Goal: Task Accomplishment & Management: Use online tool/utility

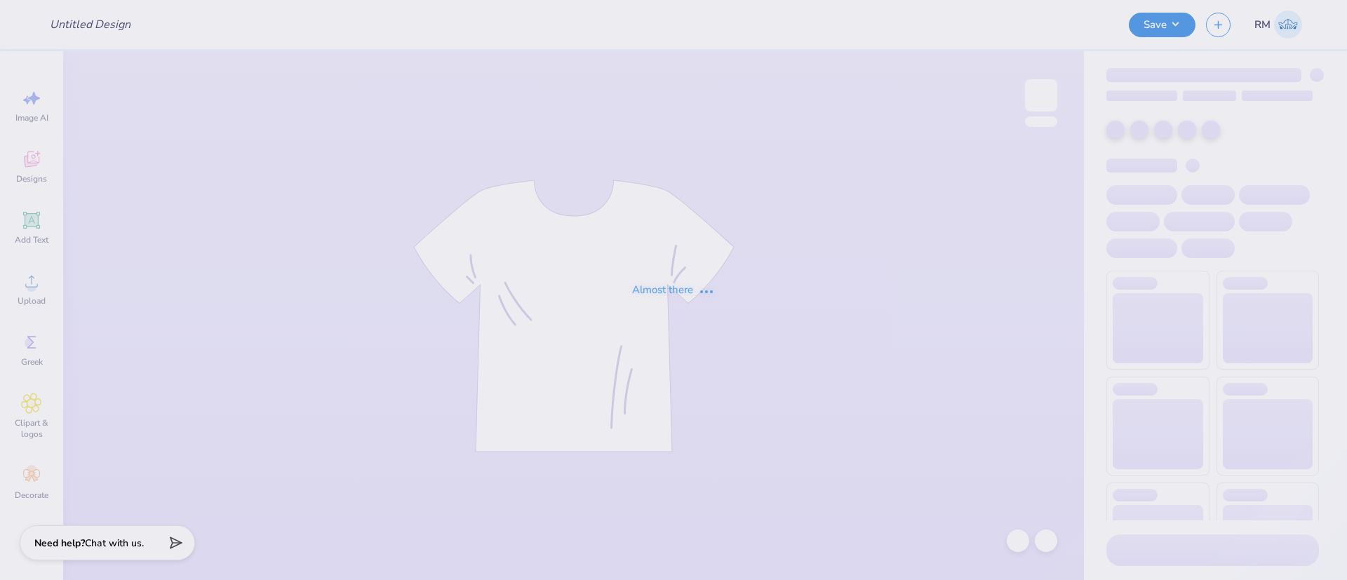
type input "ZTA 5K Crewneck"
type input "60"
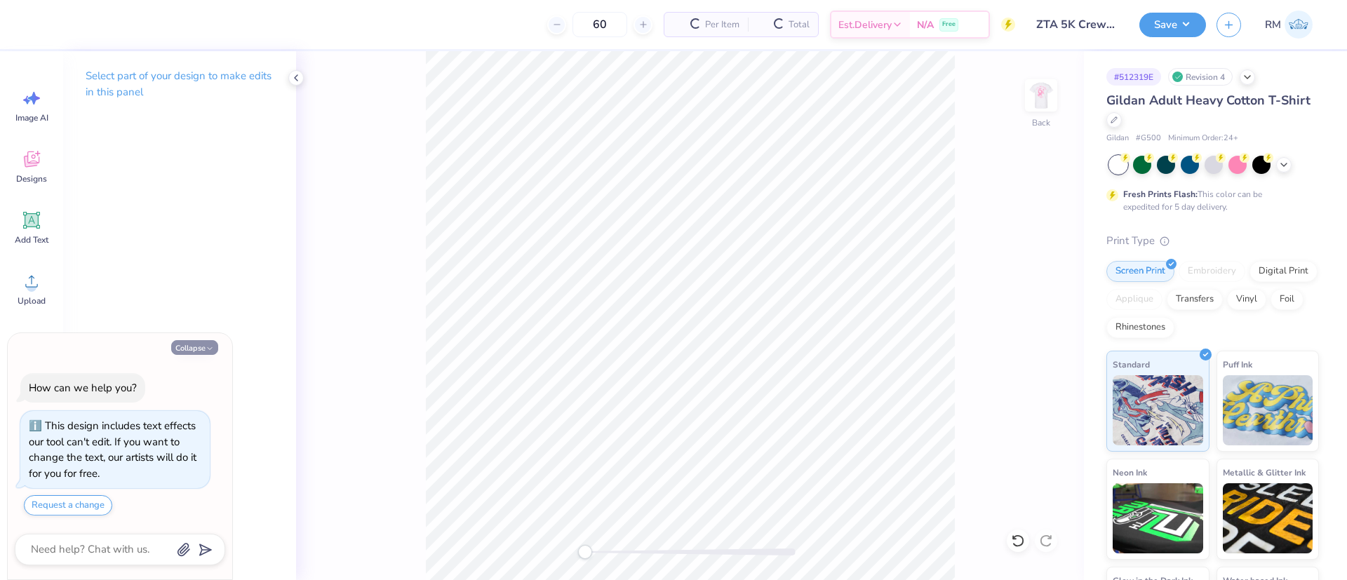
click at [197, 342] on button "Collapse" at bounding box center [194, 347] width 47 height 15
type textarea "x"
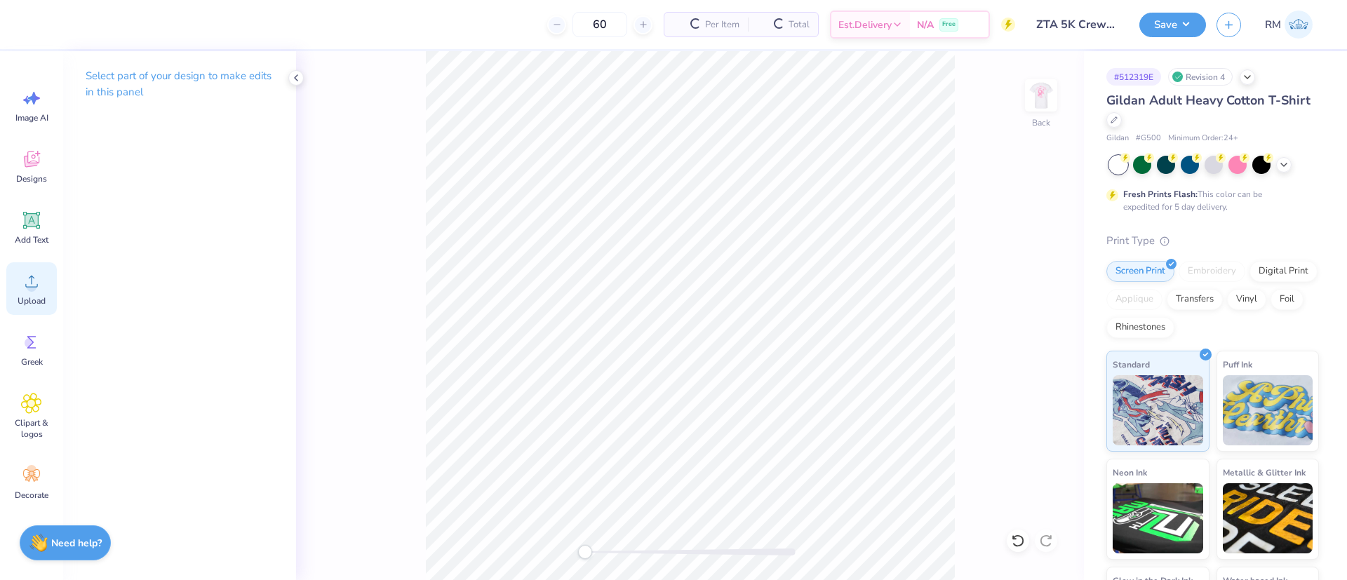
click at [19, 285] on div "Upload" at bounding box center [31, 288] width 51 height 53
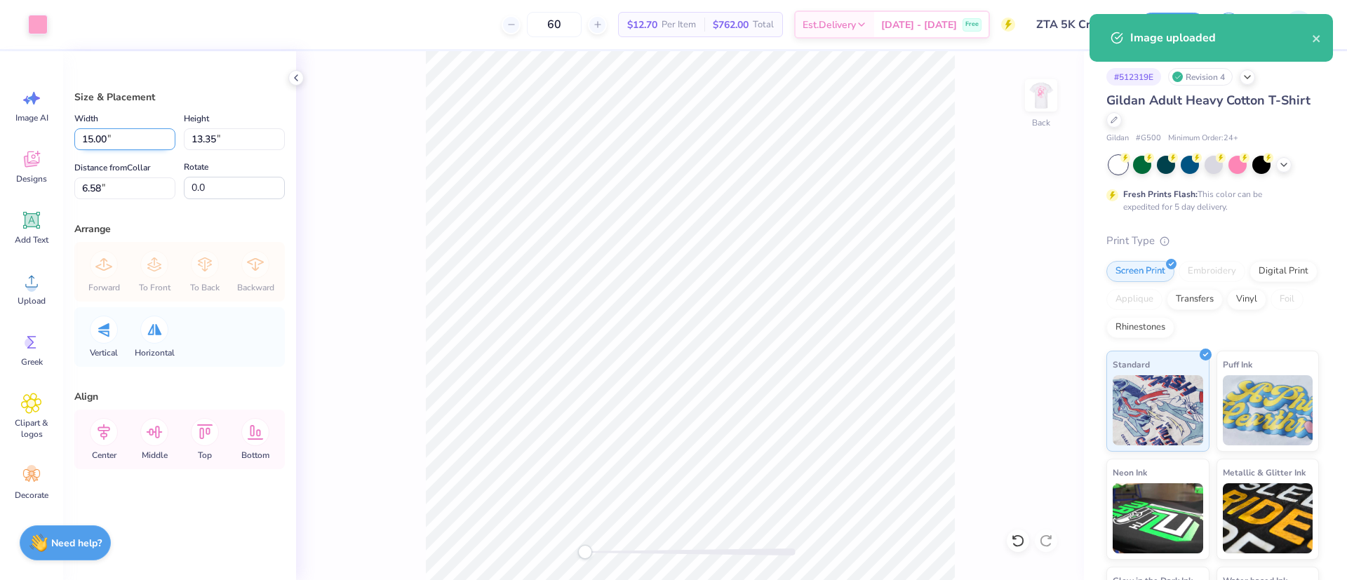
click at [115, 135] on input "15.00" at bounding box center [124, 139] width 101 height 22
click at [114, 135] on input "15.00" at bounding box center [124, 139] width 101 height 22
type input "3.50"
type input "3.12"
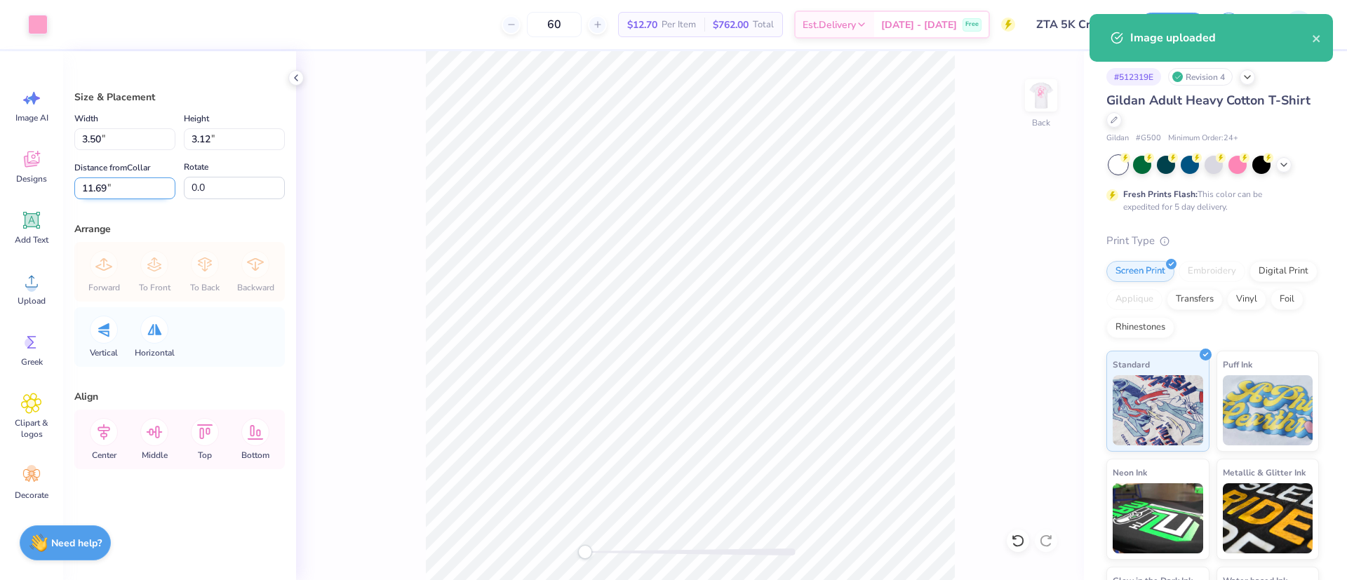
click at [100, 187] on input "11.69" at bounding box center [124, 188] width 101 height 22
click at [100, 186] on input "11.69" at bounding box center [124, 188] width 101 height 22
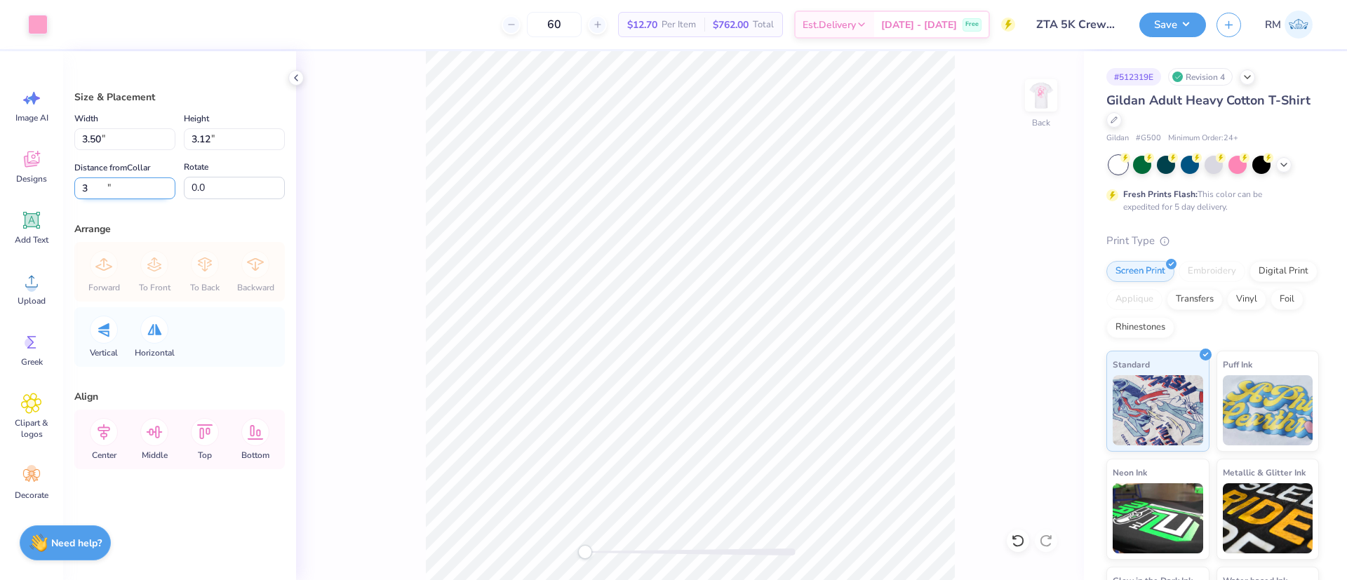
type input "3"
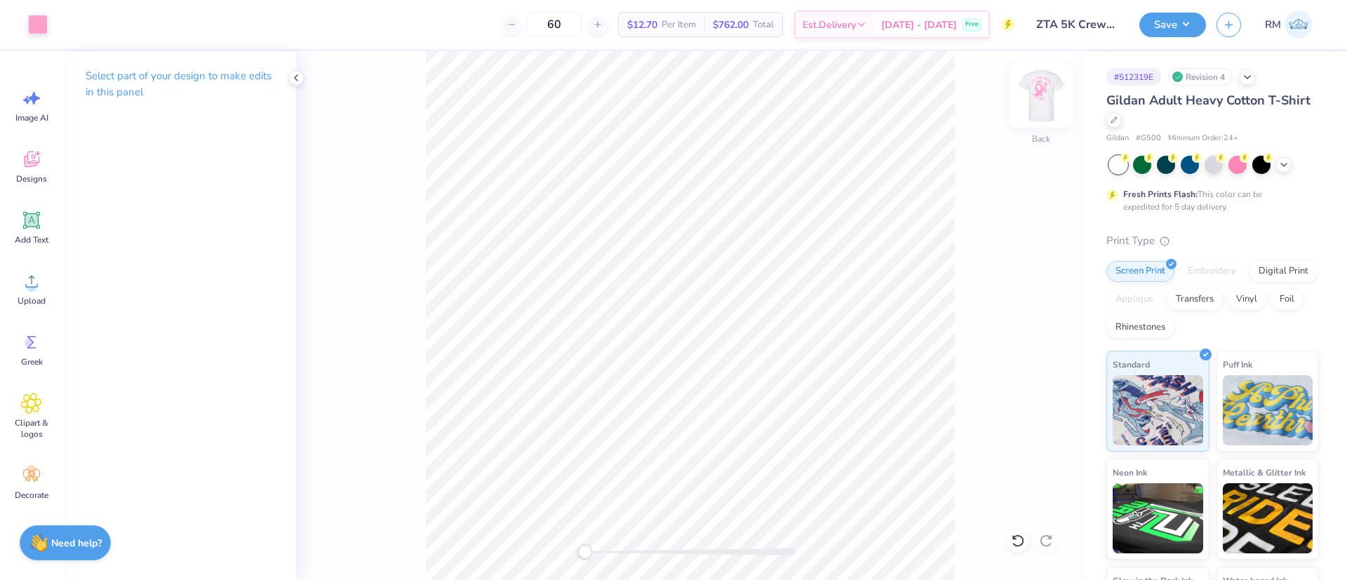
click at [1021, 102] on img at bounding box center [1041, 95] width 56 height 56
click at [47, 282] on div "Upload" at bounding box center [31, 288] width 51 height 53
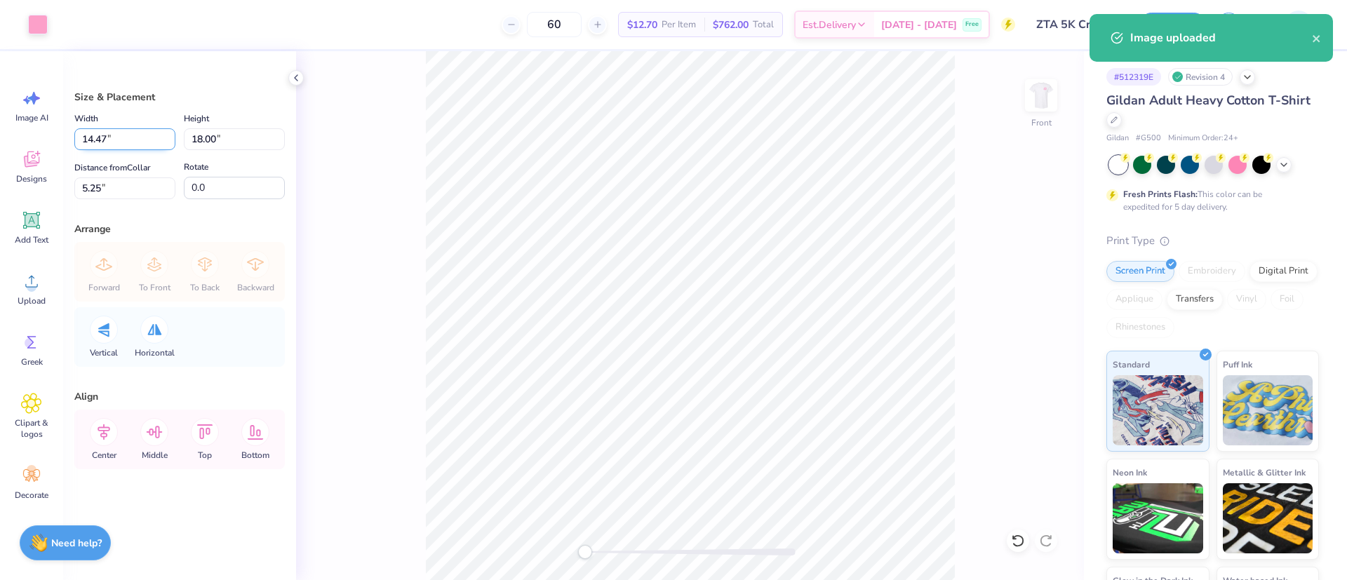
click at [118, 139] on input "14.47" at bounding box center [124, 139] width 101 height 22
click at [118, 138] on input "14.47" at bounding box center [124, 139] width 101 height 22
type input "1"
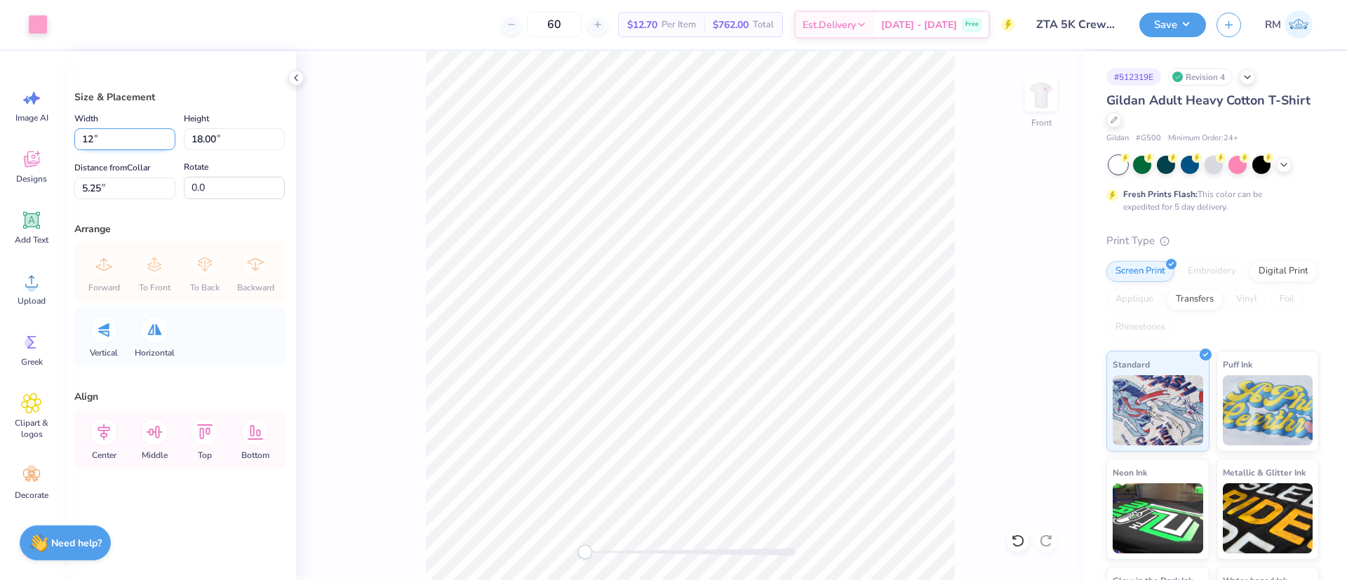
type input "12.00"
type input "14.93"
click at [106, 187] on input "6.79" at bounding box center [124, 188] width 101 height 22
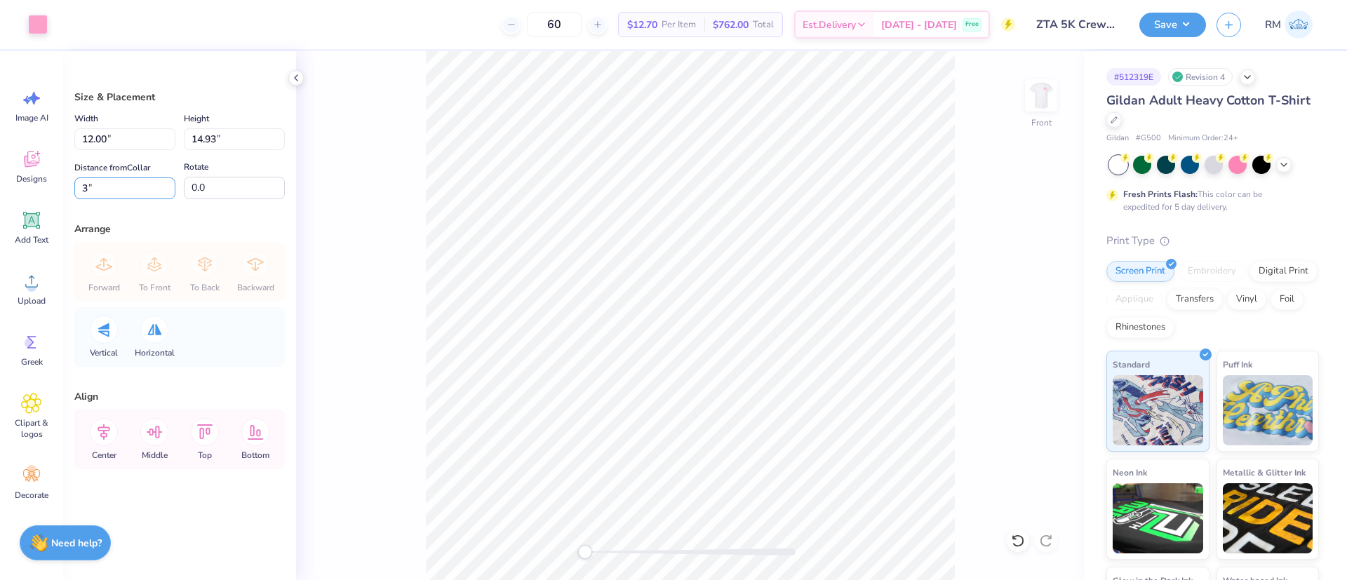
type input "3"
click at [103, 438] on icon at bounding box center [104, 432] width 28 height 28
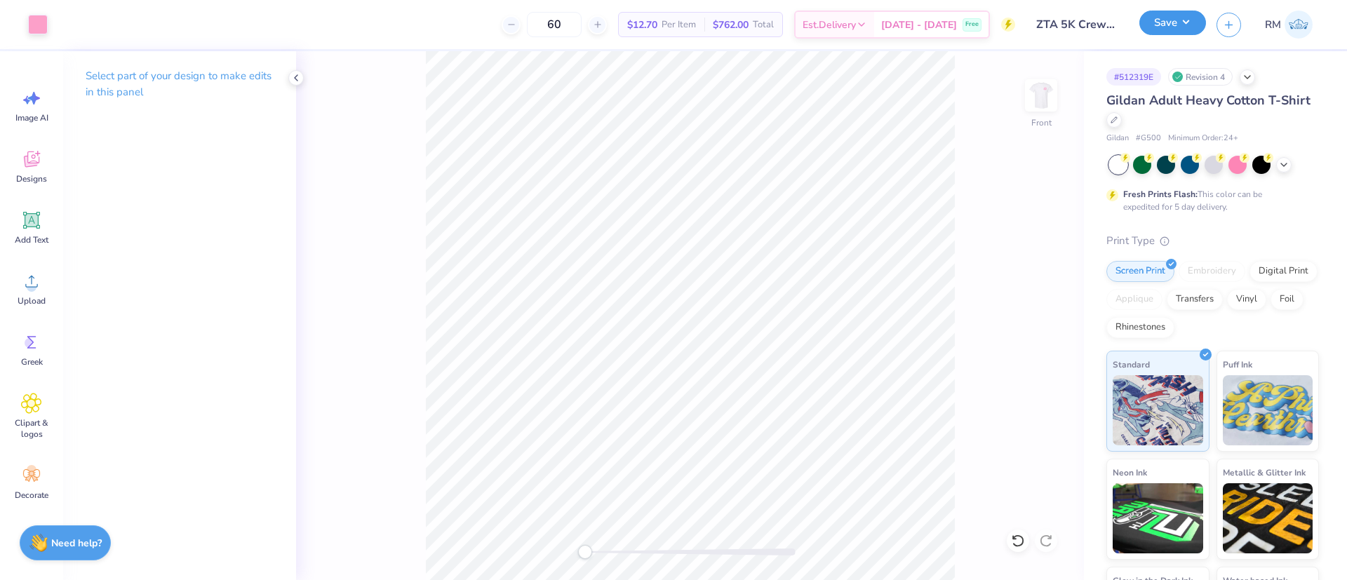
click at [1150, 22] on button "Save" at bounding box center [1172, 23] width 67 height 25
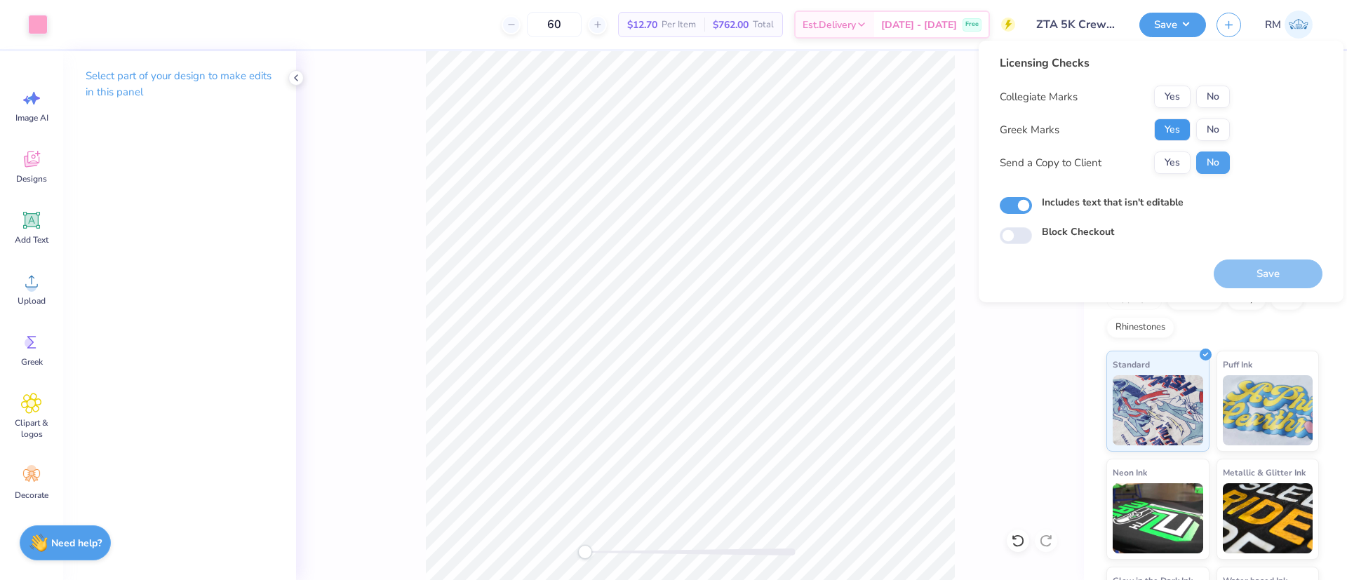
click at [1176, 128] on button "Yes" at bounding box center [1172, 130] width 36 height 22
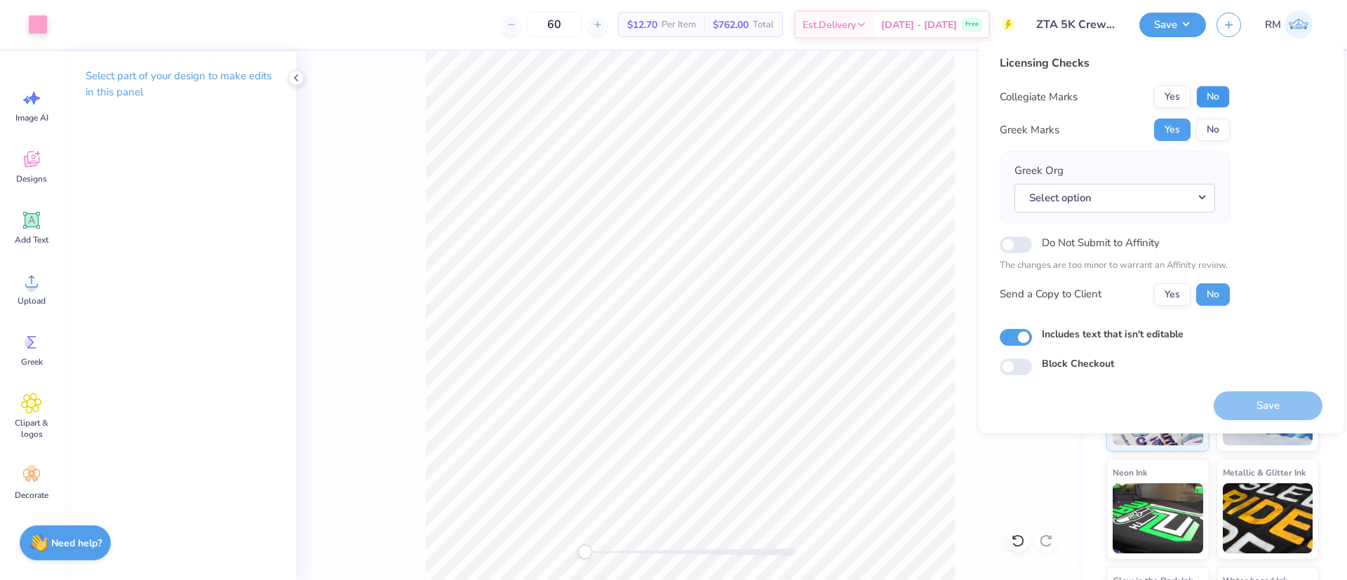
click at [1225, 99] on button "No" at bounding box center [1213, 97] width 34 height 22
click at [1170, 191] on button "Select option" at bounding box center [1114, 198] width 201 height 29
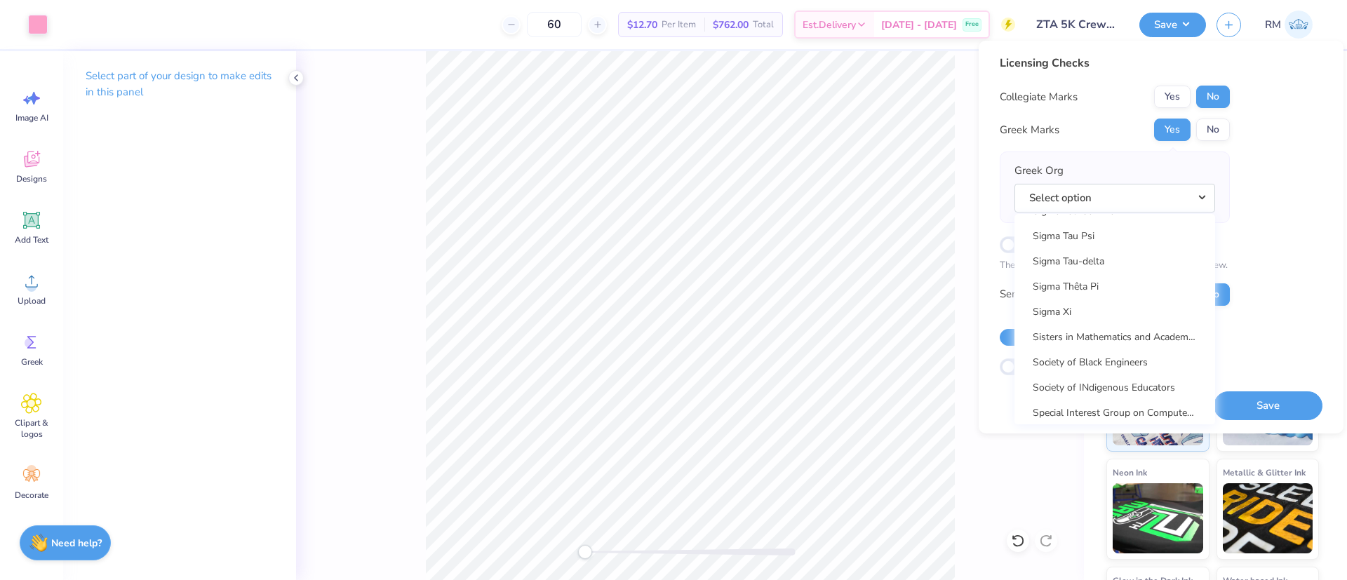
scroll to position [11010, 0]
click at [1140, 308] on link "Zeta Tau Alpha" at bounding box center [1114, 306] width 189 height 23
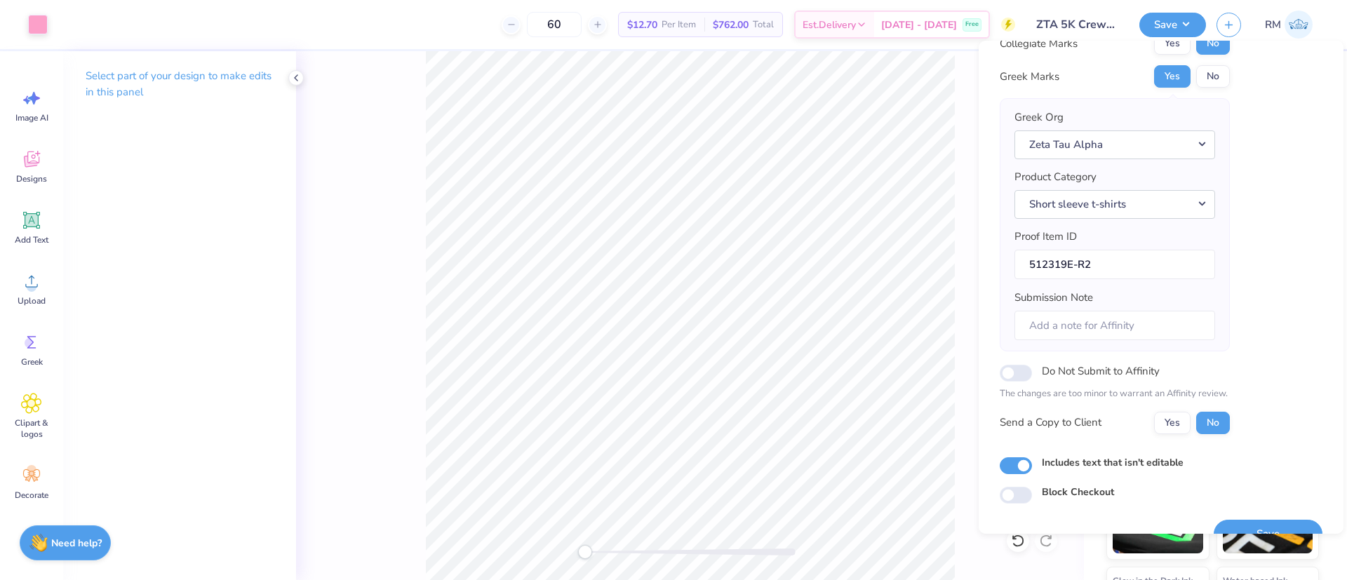
scroll to position [81, 0]
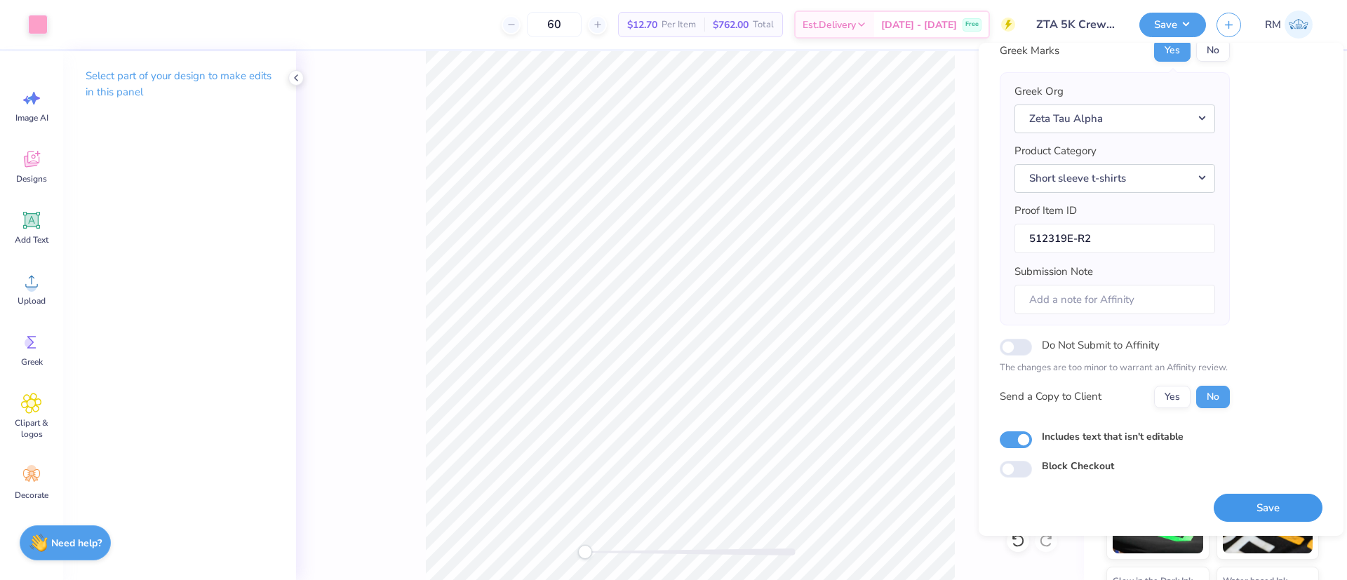
click at [1249, 504] on button "Save" at bounding box center [1267, 508] width 109 height 29
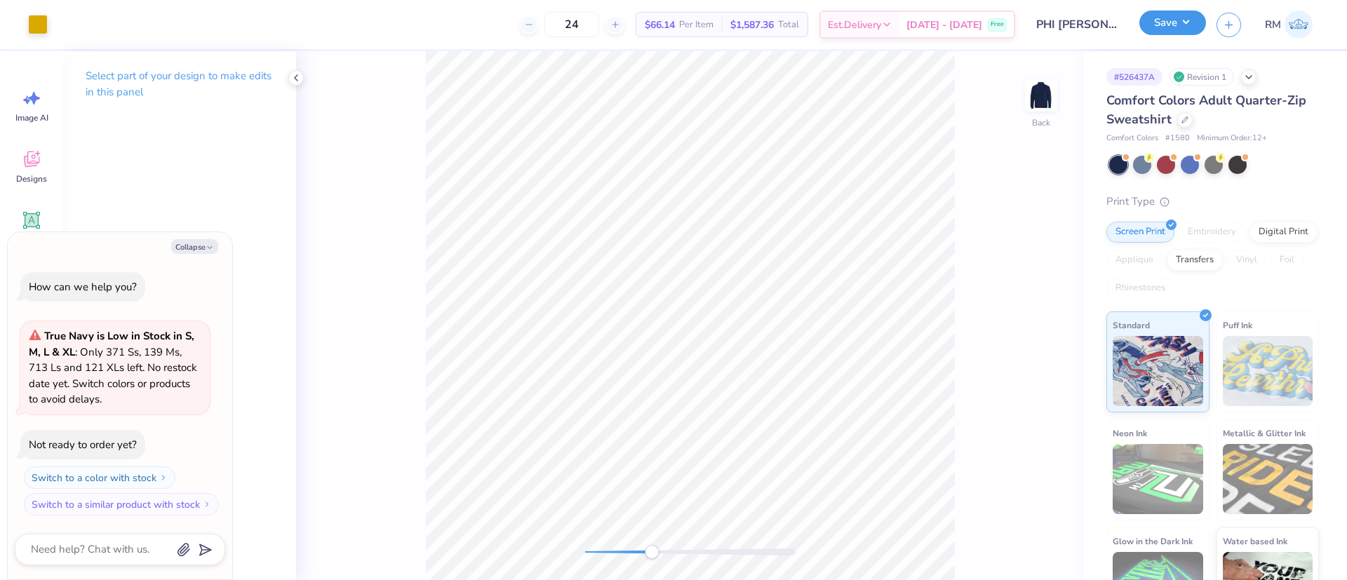
click at [1186, 17] on button "Save" at bounding box center [1172, 23] width 67 height 25
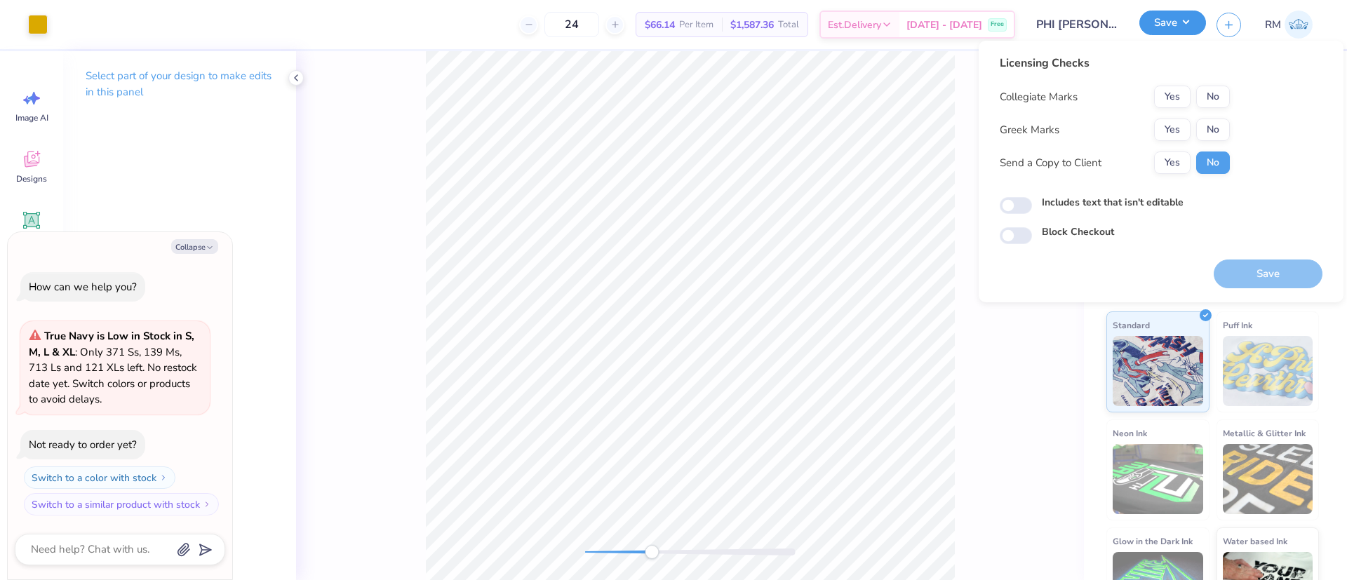
type textarea "x"
click at [1187, 19] on button "Save" at bounding box center [1172, 23] width 67 height 25
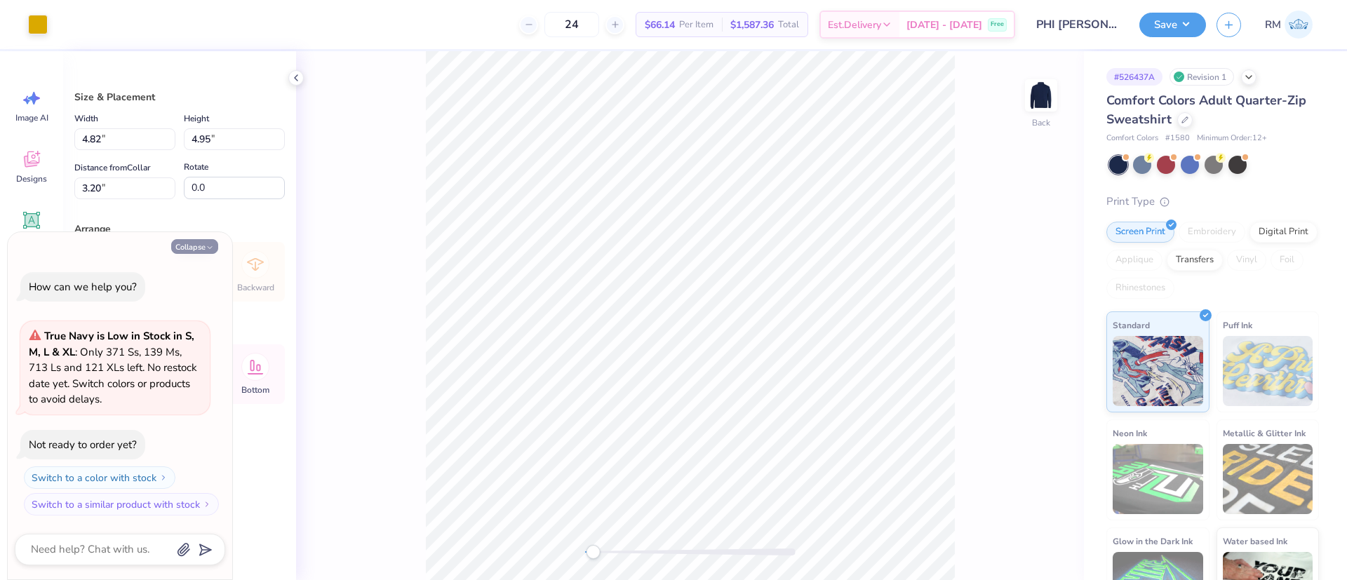
click at [191, 241] on button "Collapse" at bounding box center [194, 246] width 47 height 15
type textarea "x"
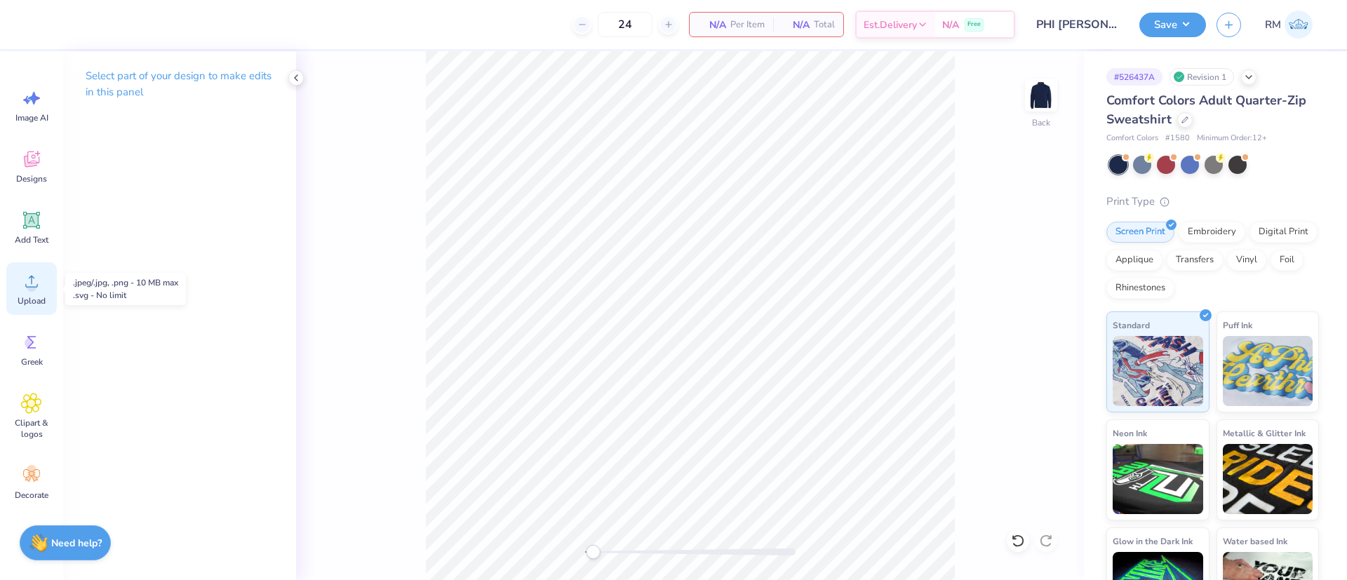
click at [41, 282] on icon at bounding box center [31, 281] width 21 height 21
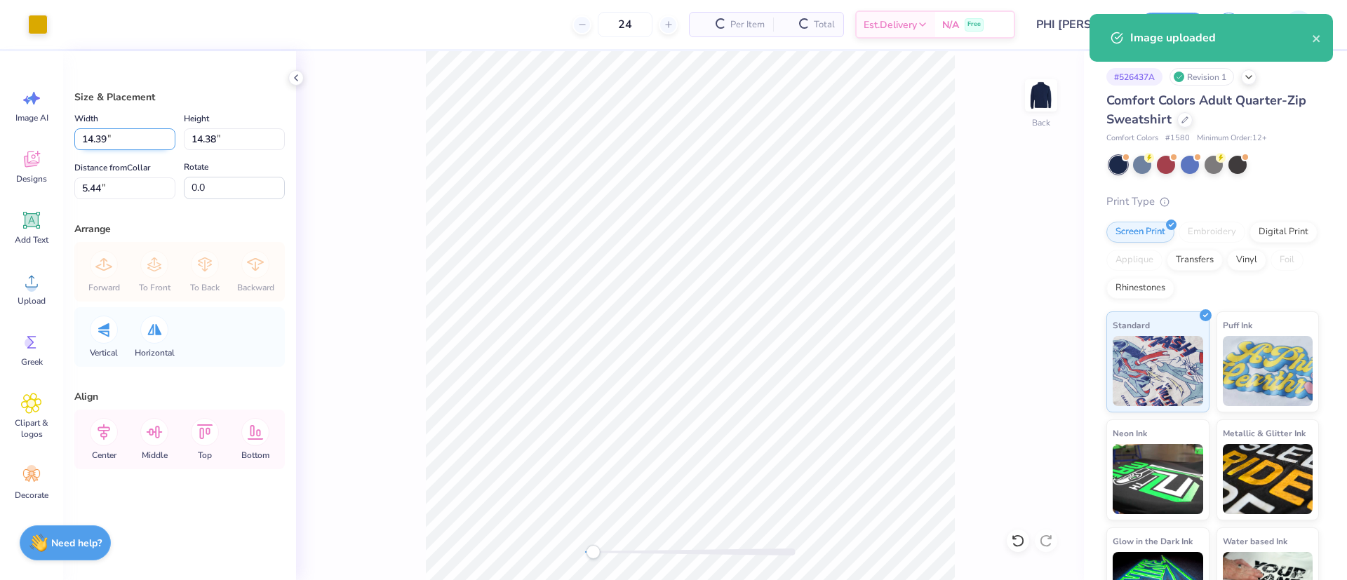
click at [103, 130] on input "14.39" at bounding box center [124, 139] width 101 height 22
type input "3.50"
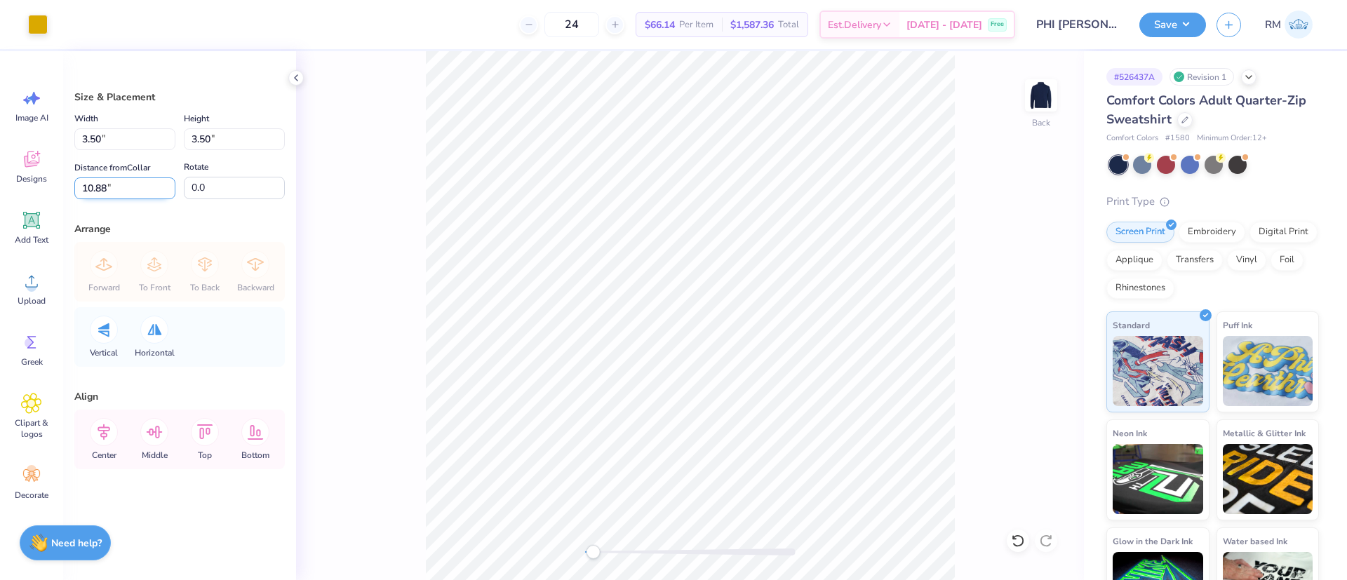
click at [124, 187] on input "10.88" at bounding box center [124, 188] width 101 height 22
type input "3"
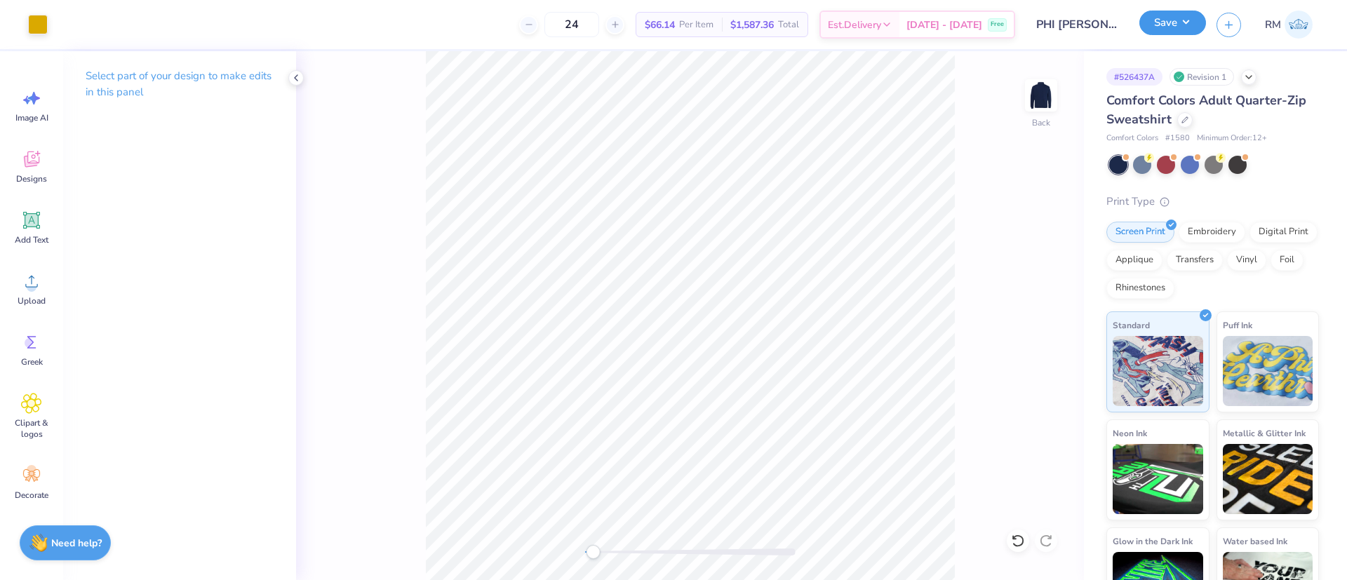
click at [1182, 34] on button "Save" at bounding box center [1172, 23] width 67 height 25
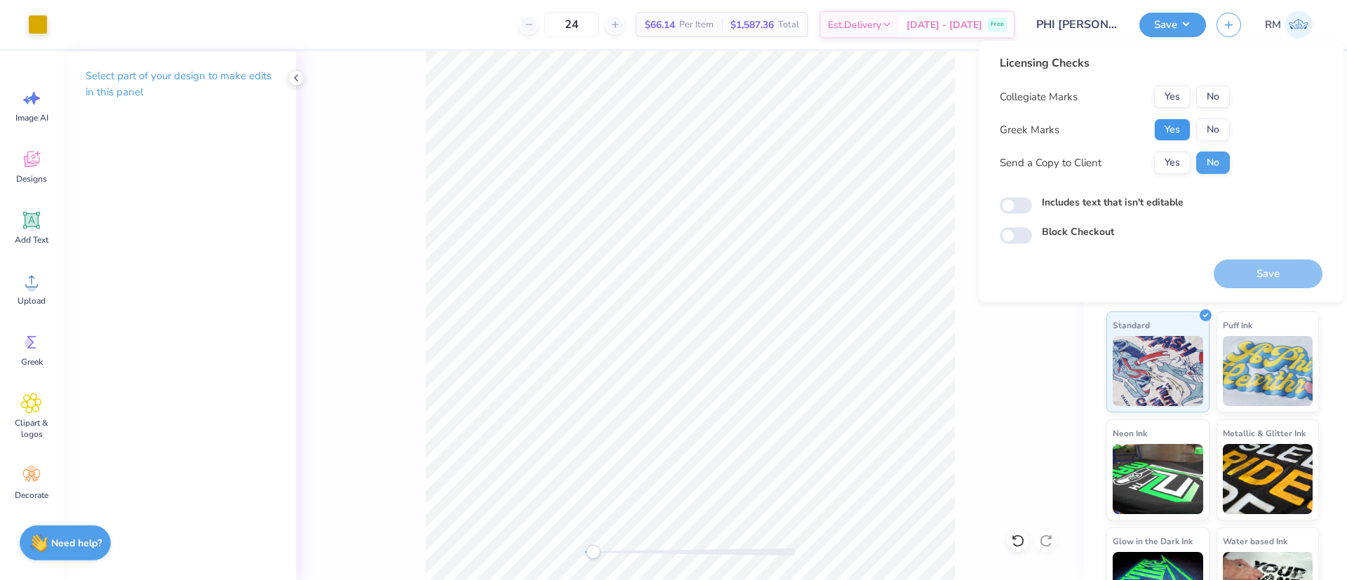
click at [1175, 135] on button "Yes" at bounding box center [1172, 130] width 36 height 22
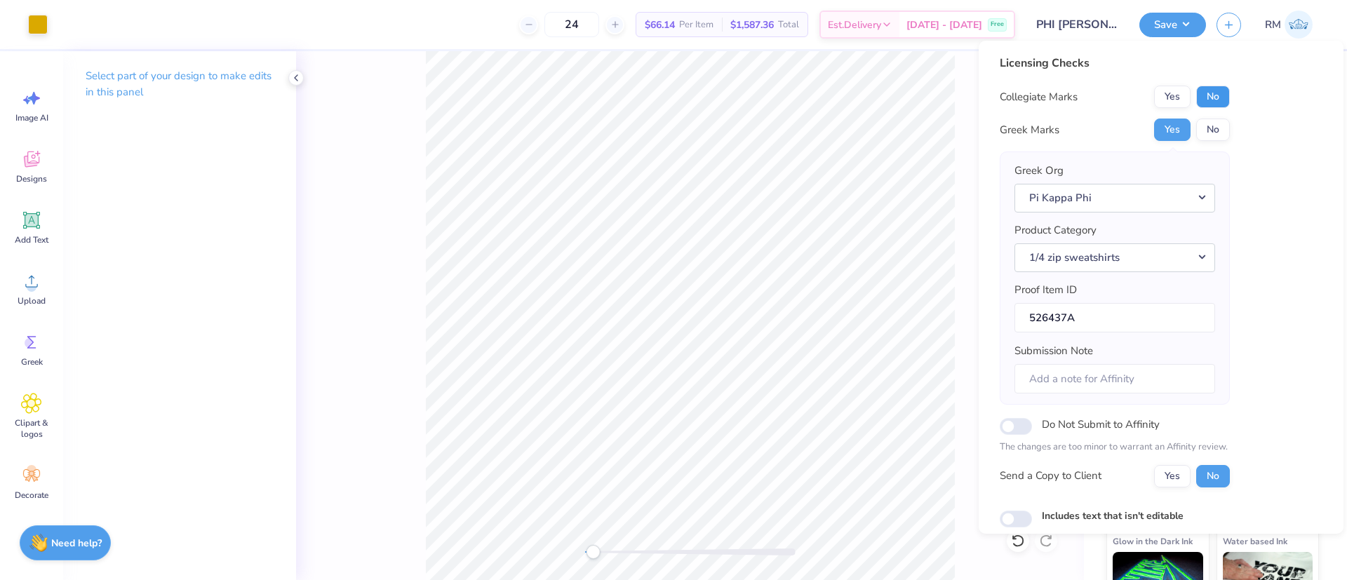
click at [1205, 100] on button "No" at bounding box center [1213, 97] width 34 height 22
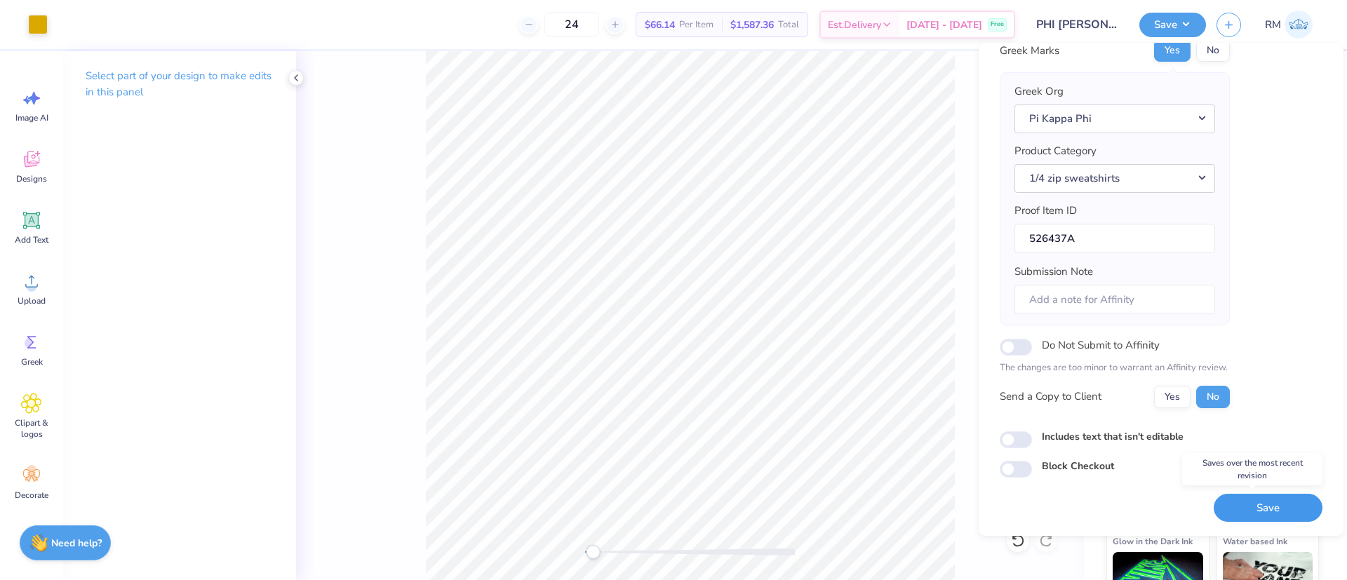
click at [1265, 508] on button "Save" at bounding box center [1267, 508] width 109 height 29
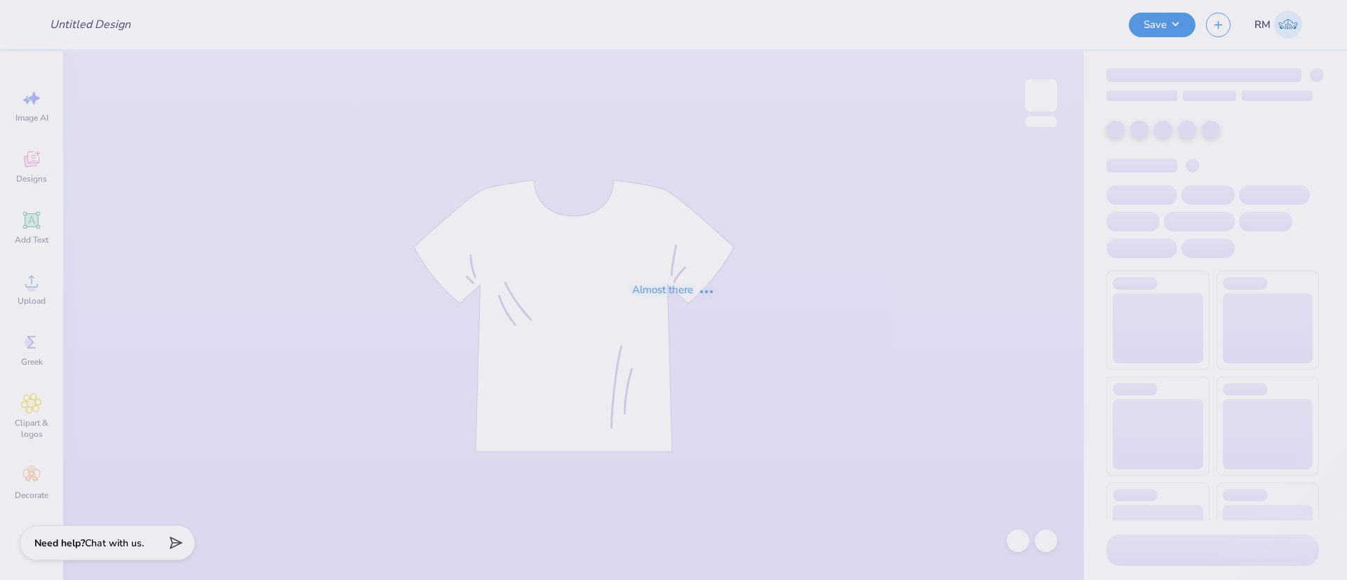
type input "Merch for ORPR Camp"
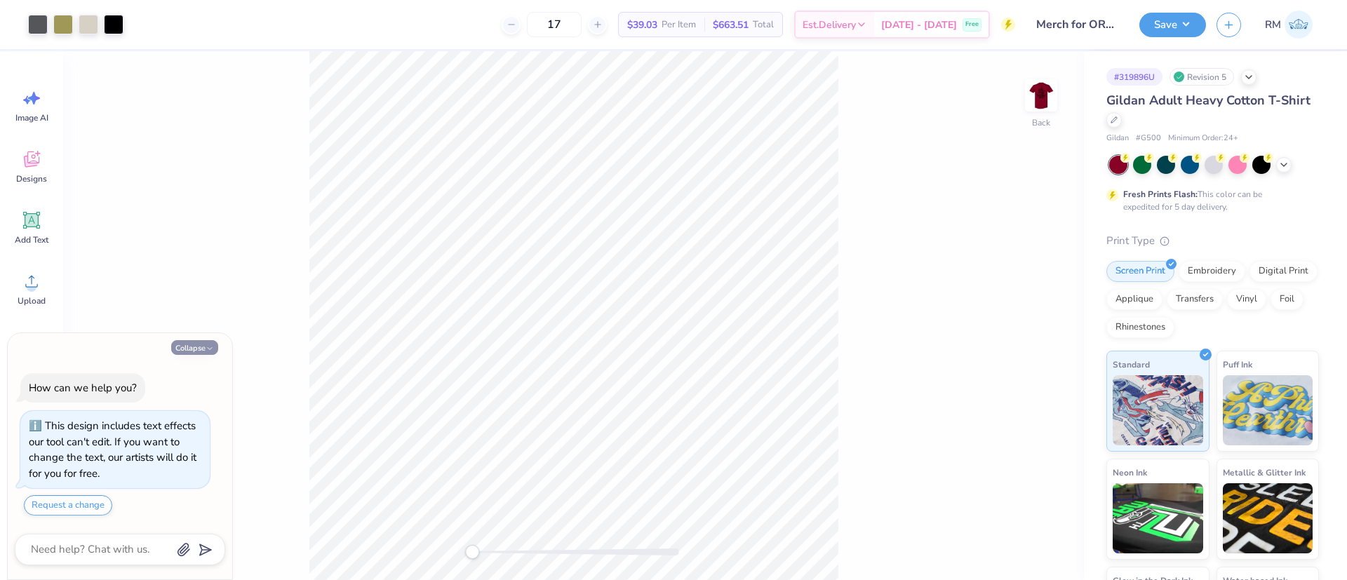
click at [187, 347] on button "Collapse" at bounding box center [194, 347] width 47 height 15
type textarea "x"
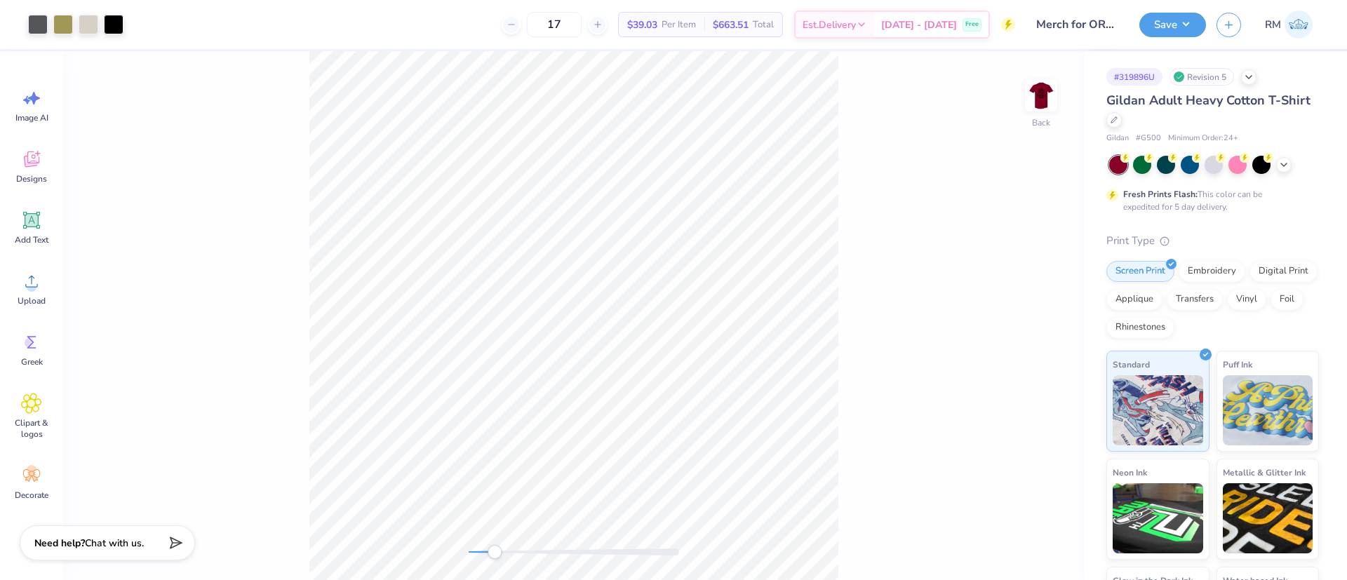
click at [516, 548] on div "Back" at bounding box center [573, 315] width 1021 height 529
drag, startPoint x: 499, startPoint y: 547, endPoint x: 508, endPoint y: 544, distance: 8.9
click at [515, 545] on div "Accessibility label" at bounding box center [522, 552] width 14 height 14
click at [377, 548] on div "Back" at bounding box center [573, 315] width 1021 height 529
drag, startPoint x: 511, startPoint y: 551, endPoint x: 330, endPoint y: 25, distance: 556.8
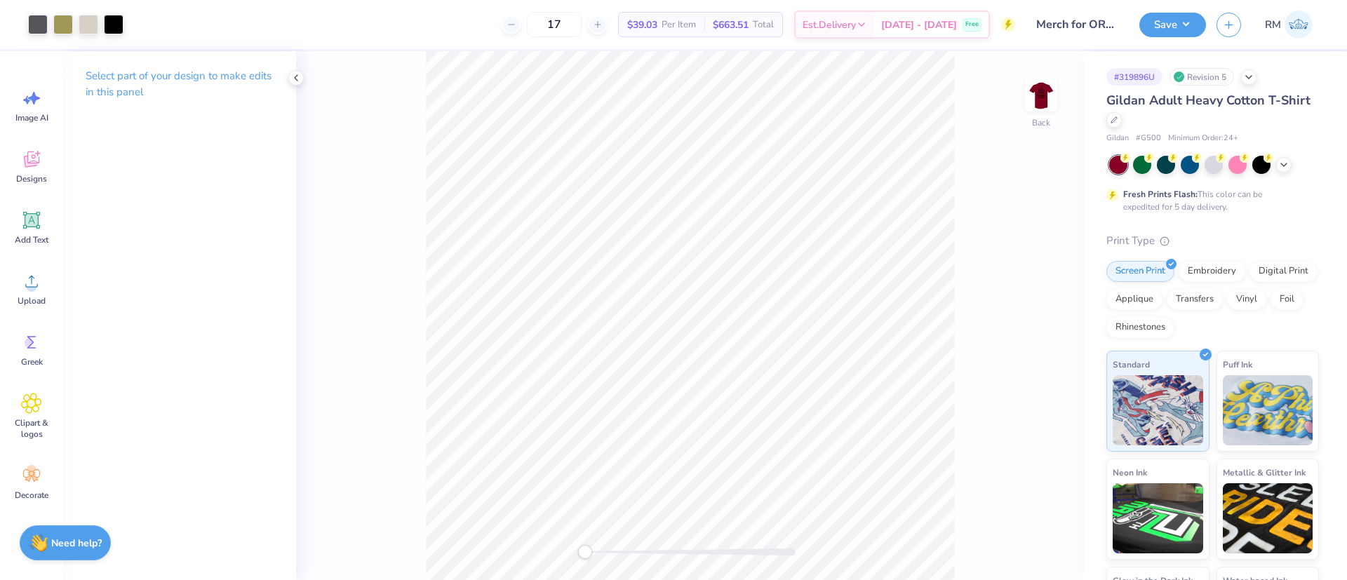
click at [330, 25] on div "Art colors 17 $39.03 Per Item $663.51 Total Est. Delivery [DATE] - [DATE] Free …" at bounding box center [673, 290] width 1347 height 580
click at [25, 288] on icon at bounding box center [31, 281] width 21 height 21
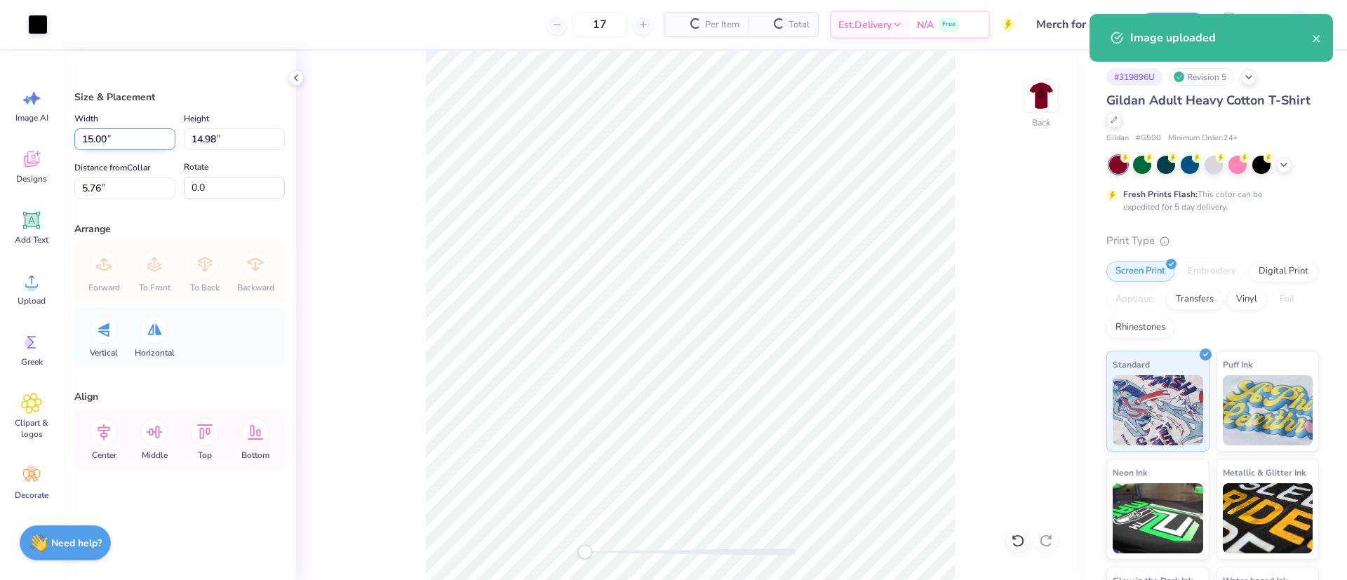
click at [105, 136] on input "15.00" at bounding box center [124, 139] width 101 height 22
type input "12.00"
type input "11.98"
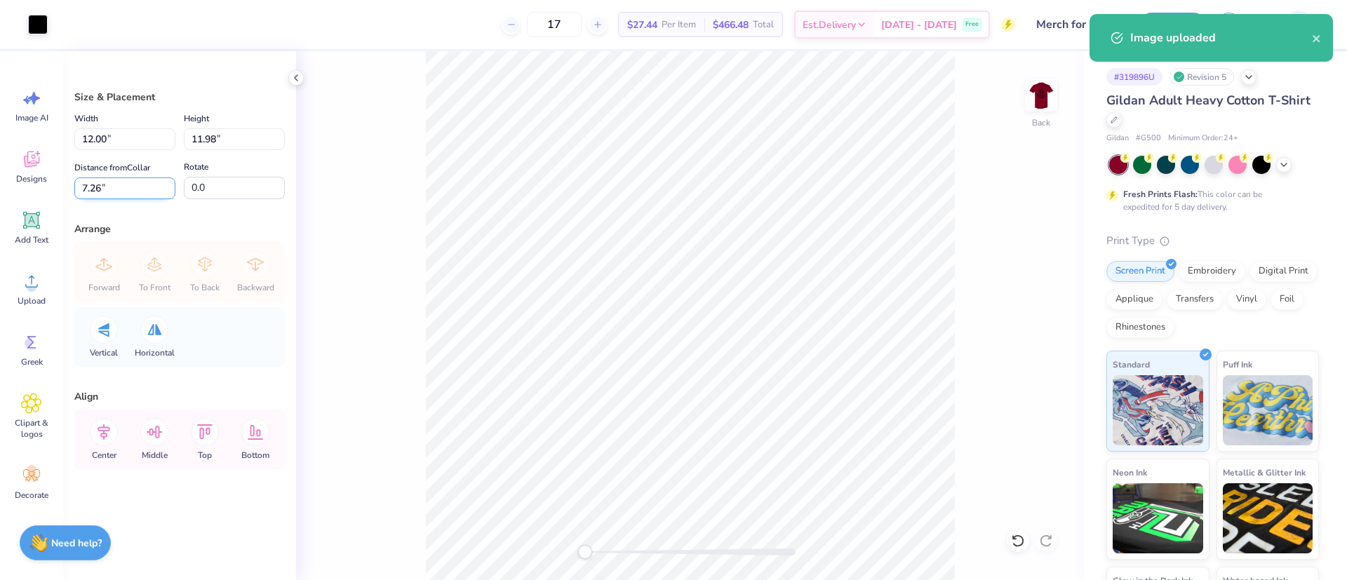
click at [112, 179] on input "7.26" at bounding box center [124, 188] width 101 height 22
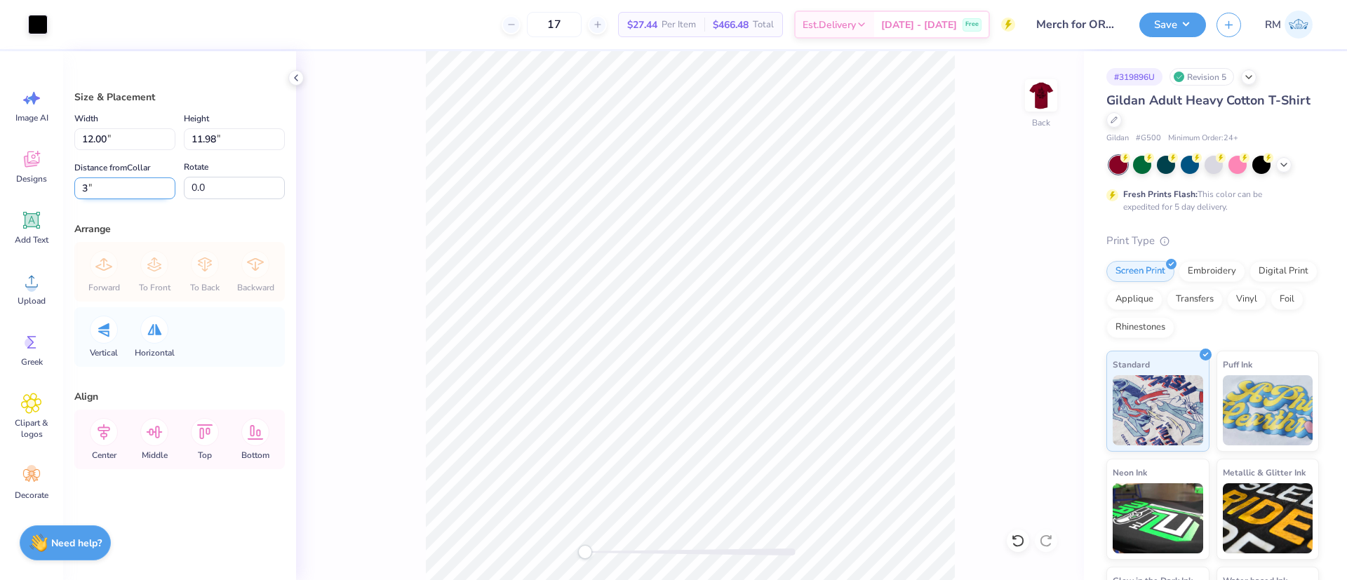
type input "3"
click at [100, 438] on icon at bounding box center [104, 432] width 28 height 28
drag, startPoint x: 127, startPoint y: 189, endPoint x: 64, endPoint y: 191, distance: 63.1
click at [64, 191] on div "Size & Placement Width 12.00 12.00 " Height 11.98 11.98 " Distance from Collar …" at bounding box center [179, 315] width 233 height 529
type input "2"
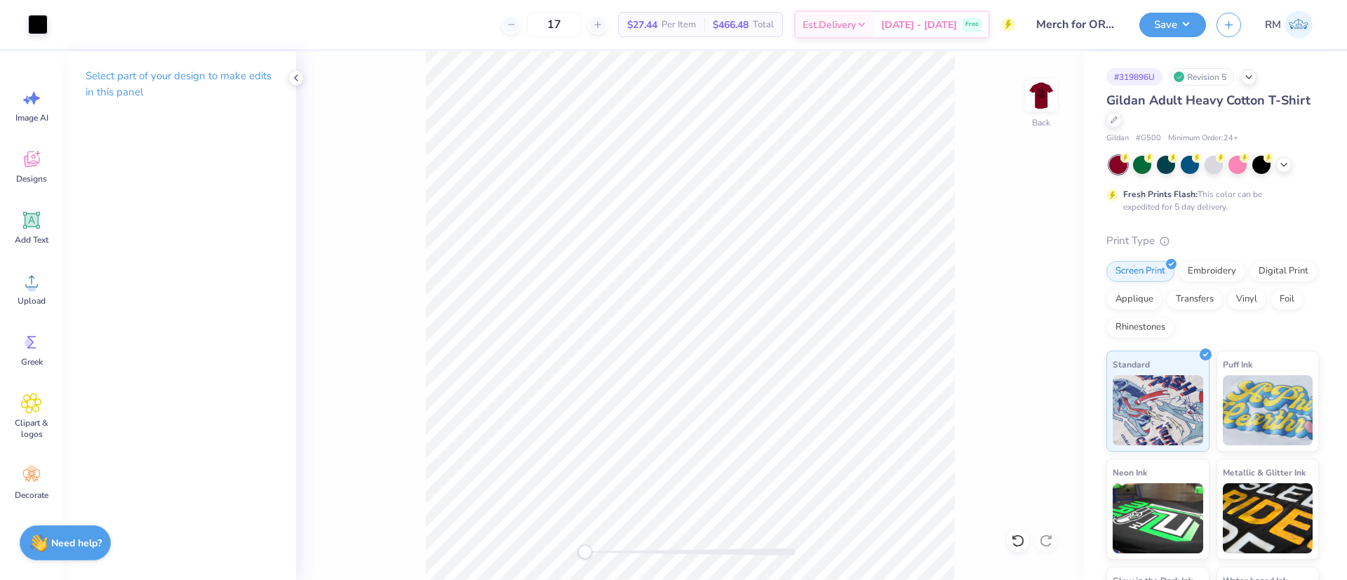
click at [1031, 503] on div "Back" at bounding box center [690, 315] width 788 height 529
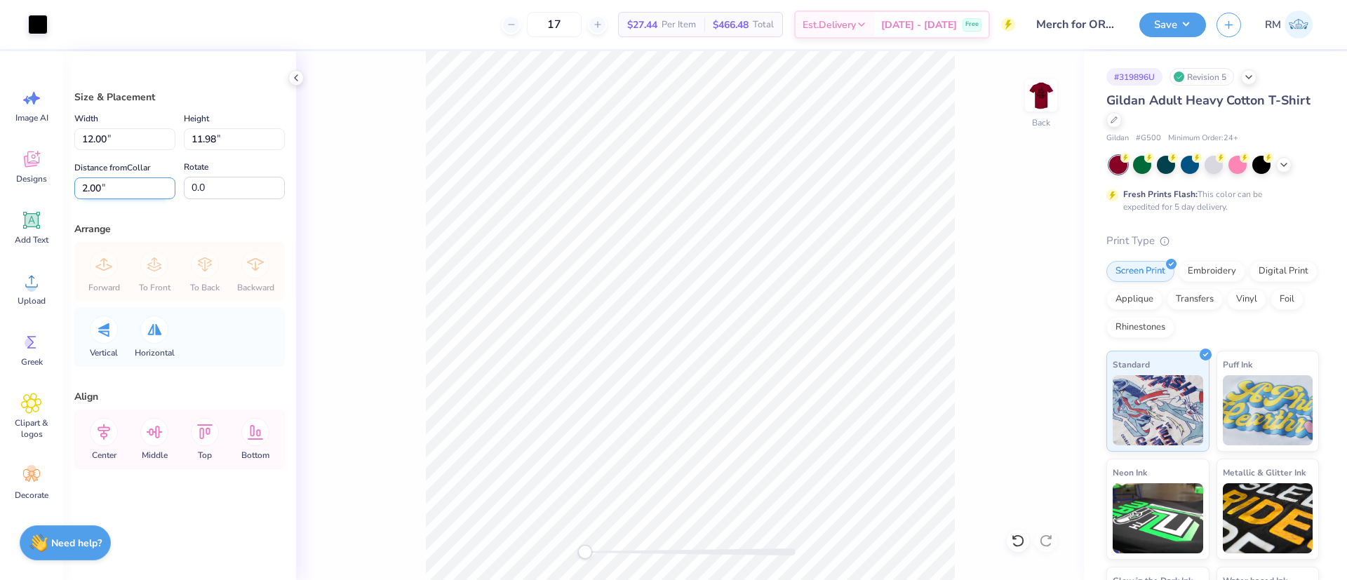
click at [86, 185] on input "2.00" at bounding box center [124, 188] width 101 height 22
type input "3"
click at [112, 438] on icon at bounding box center [104, 432] width 28 height 28
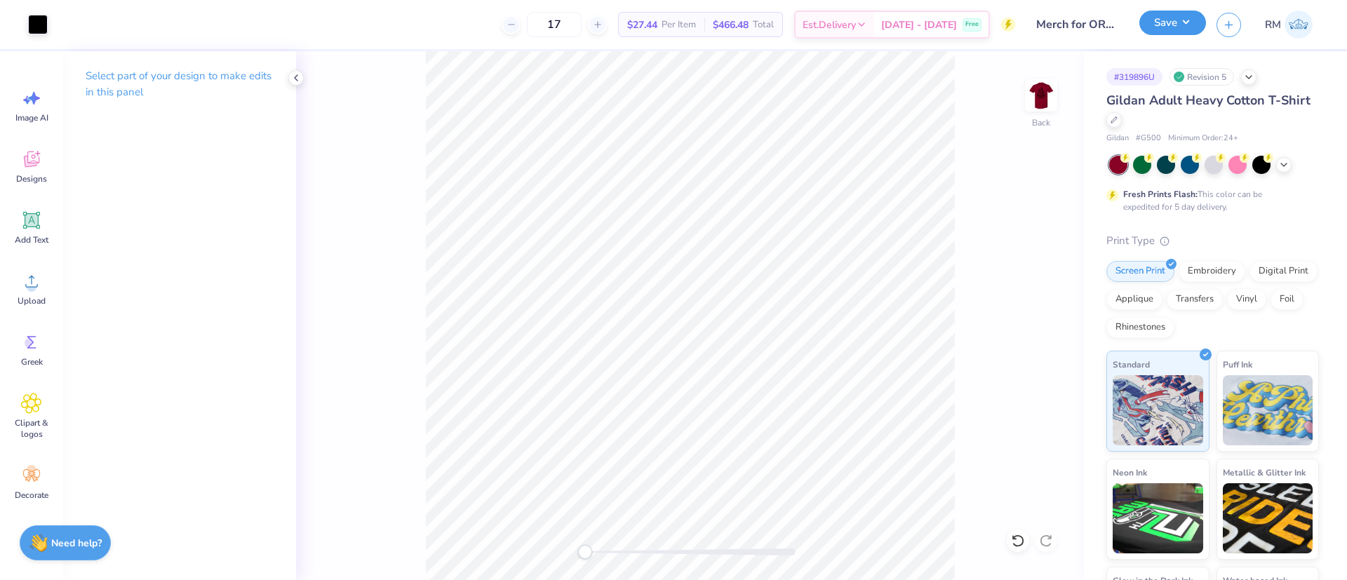
click at [1166, 20] on button "Save" at bounding box center [1172, 23] width 67 height 25
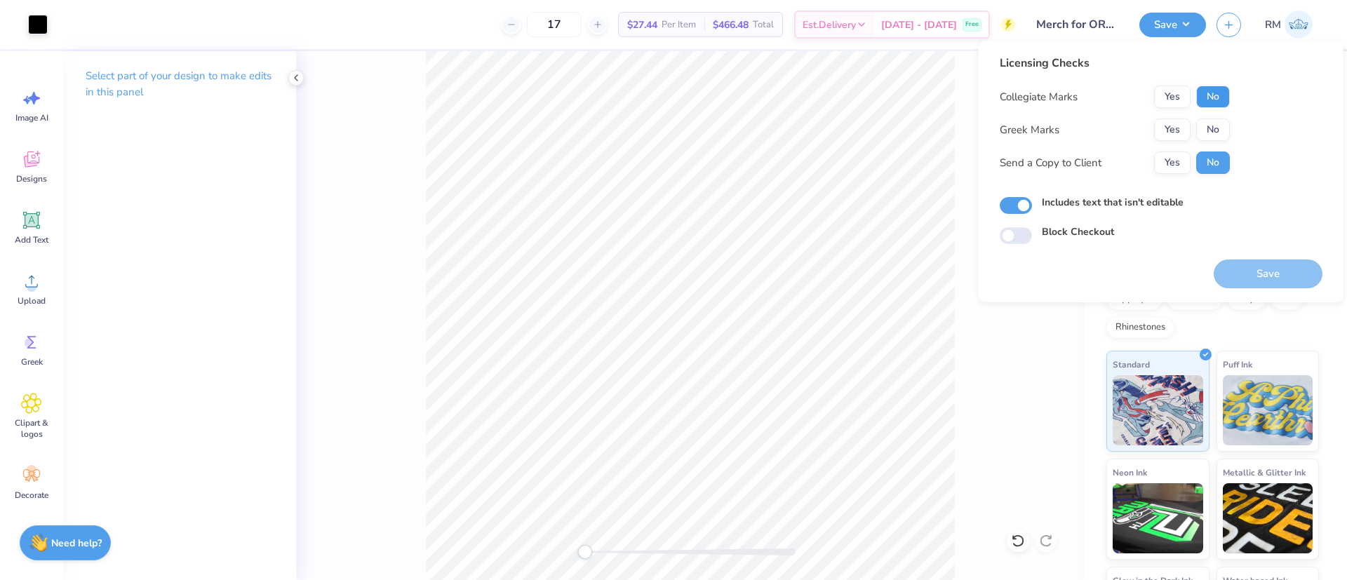
click at [1225, 104] on button "No" at bounding box center [1213, 97] width 34 height 22
drag, startPoint x: 1222, startPoint y: 114, endPoint x: 1221, endPoint y: 144, distance: 30.9
click at [1222, 126] on button "No" at bounding box center [1213, 130] width 34 height 22
drag, startPoint x: 1263, startPoint y: 264, endPoint x: 1258, endPoint y: 273, distance: 9.7
click at [1263, 264] on button "Save" at bounding box center [1267, 274] width 109 height 29
